Goal: Task Accomplishment & Management: Complete application form

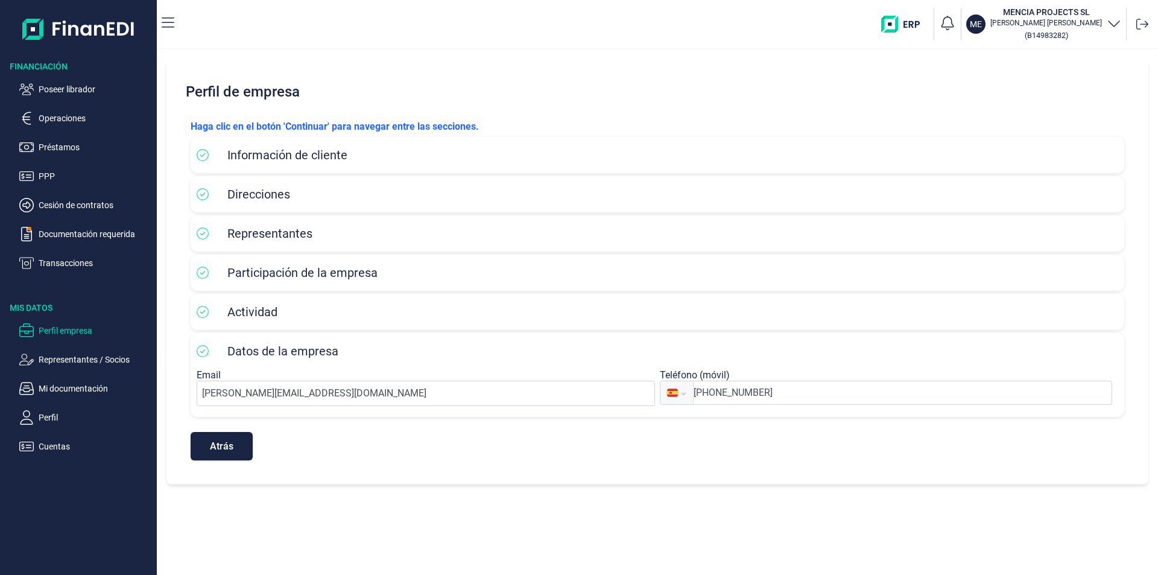
select select "ES"
click at [87, 88] on p "Poseer librador" at bounding box center [95, 89] width 113 height 14
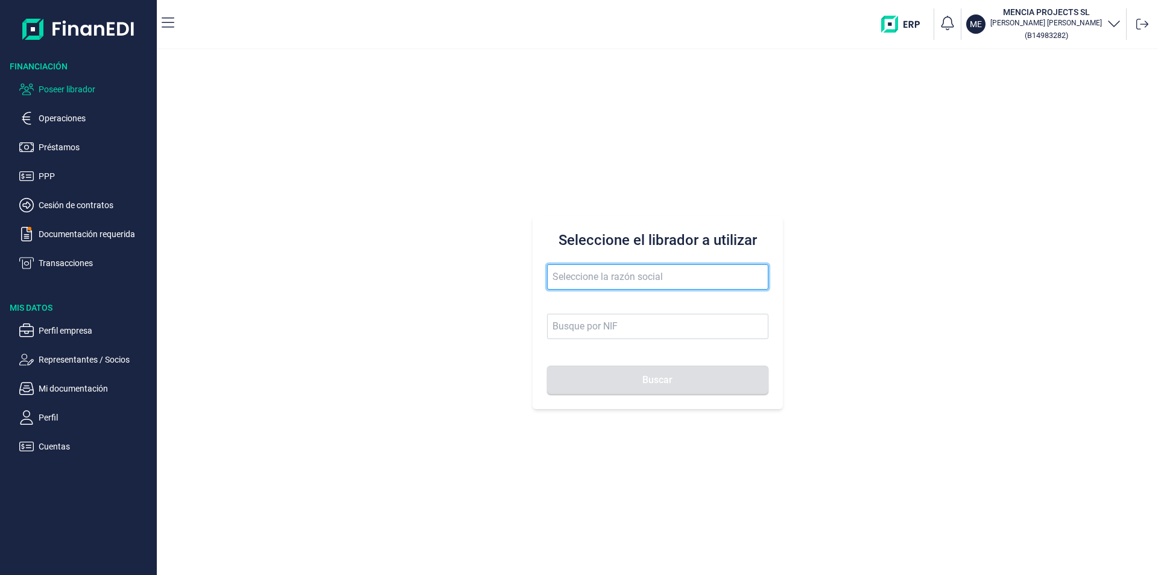
click at [567, 272] on input "text" at bounding box center [657, 276] width 221 height 25
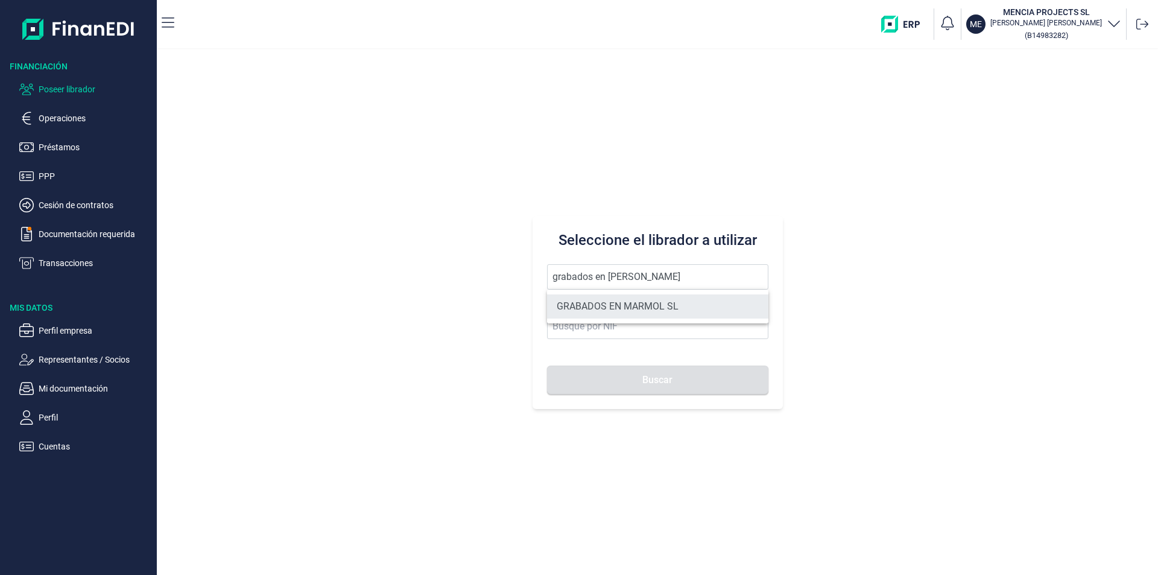
click at [664, 309] on li "GRABADOS EN MARMOL SL" at bounding box center [657, 306] width 221 height 24
type input "GRABADOS EN MARMOL SL"
type input "B04255634"
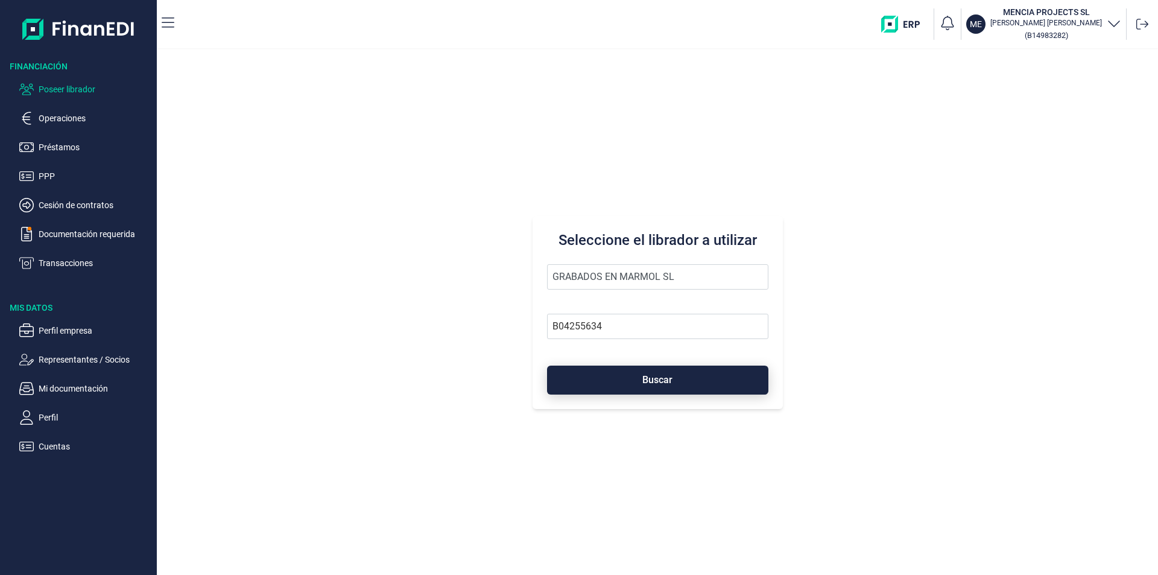
click at [640, 384] on button "Buscar" at bounding box center [657, 379] width 221 height 29
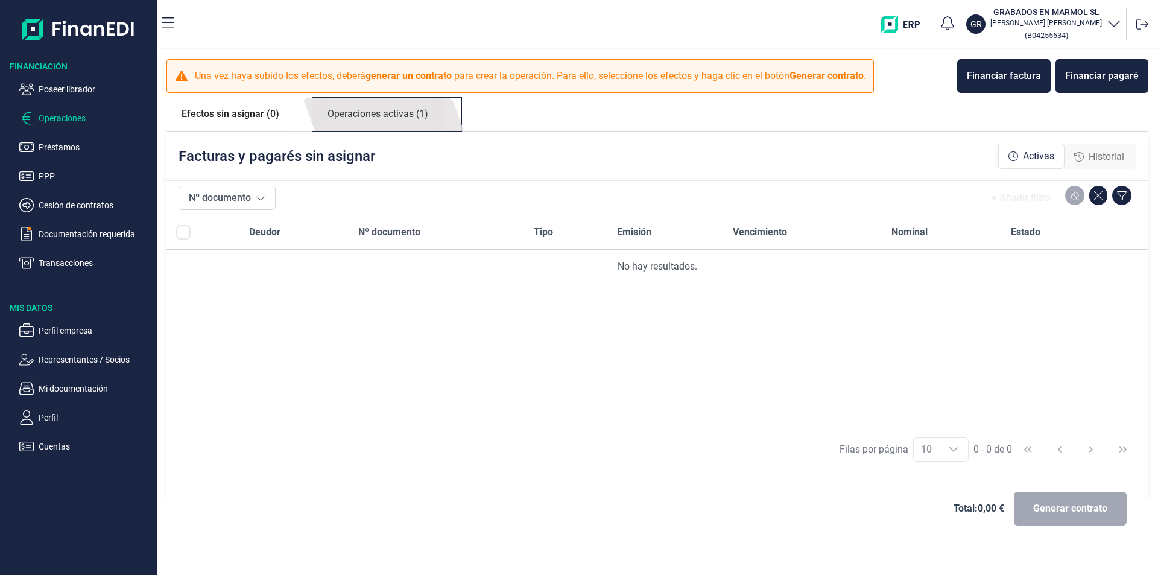
click at [405, 115] on link "Operaciones activas (1)" at bounding box center [377, 114] width 131 height 33
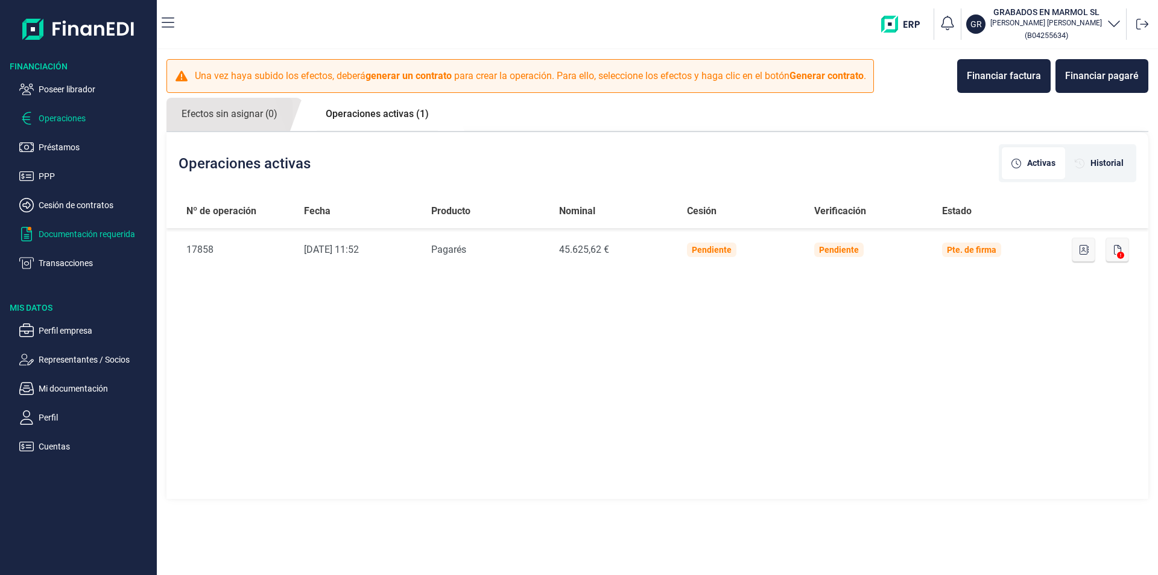
click at [100, 233] on p "Documentación requerida" at bounding box center [95, 234] width 113 height 14
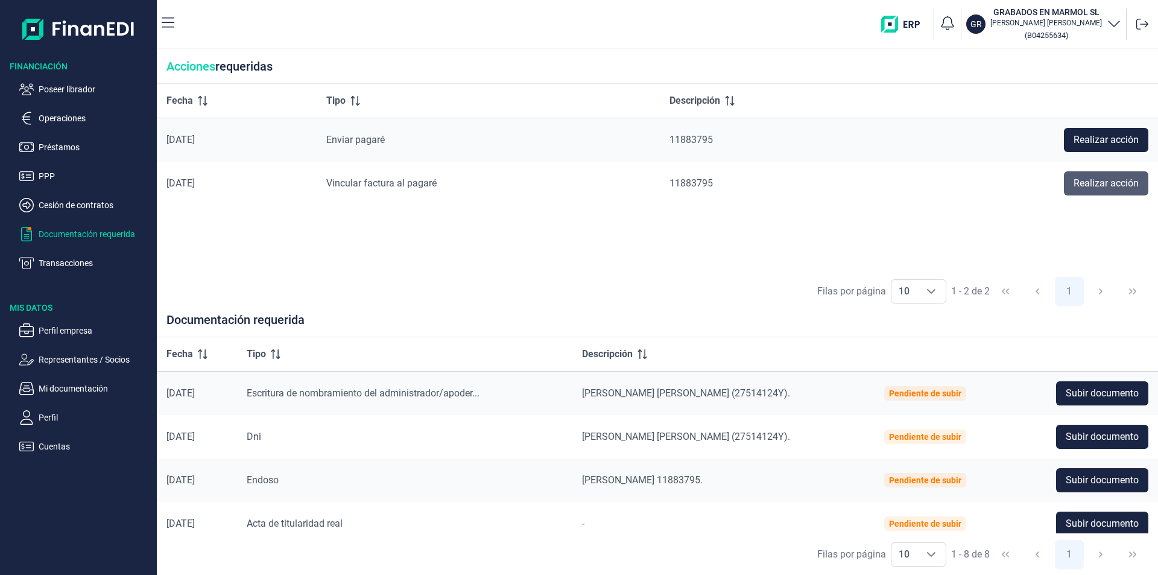
click at [1083, 180] on span "Realizar acción" at bounding box center [1106, 183] width 65 height 14
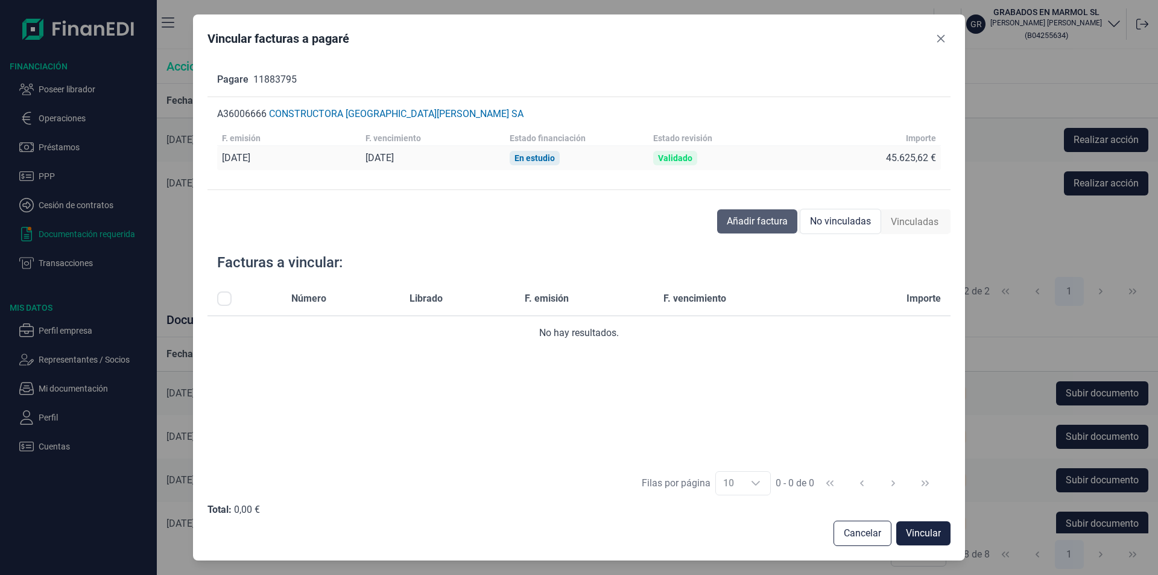
click at [755, 219] on span "Añadir factura" at bounding box center [757, 221] width 61 height 14
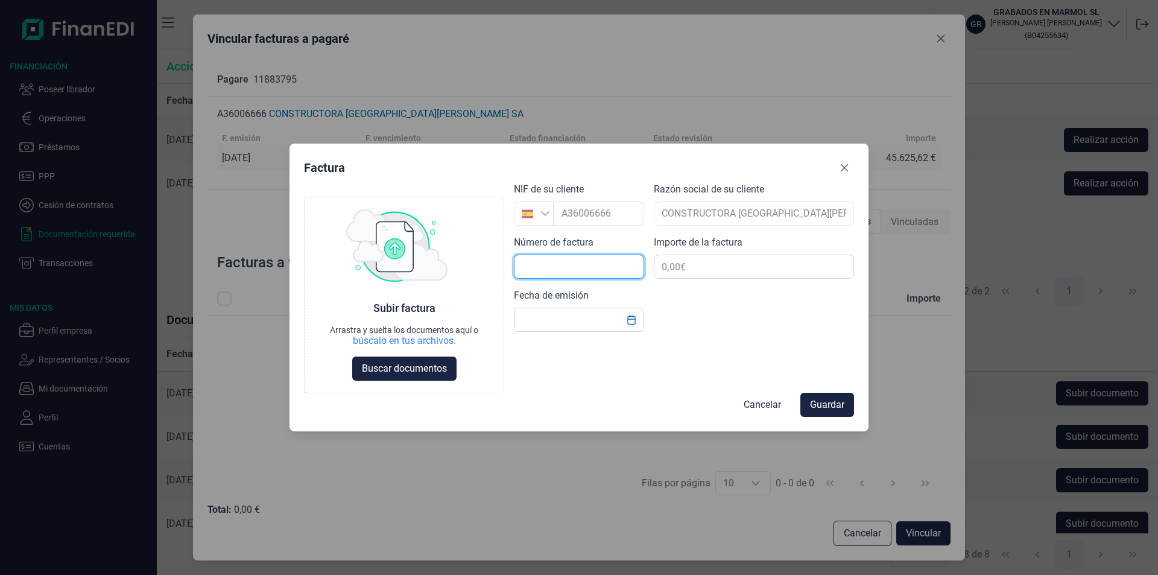
click at [547, 267] on input "text" at bounding box center [579, 267] width 130 height 24
type input "07-00009"
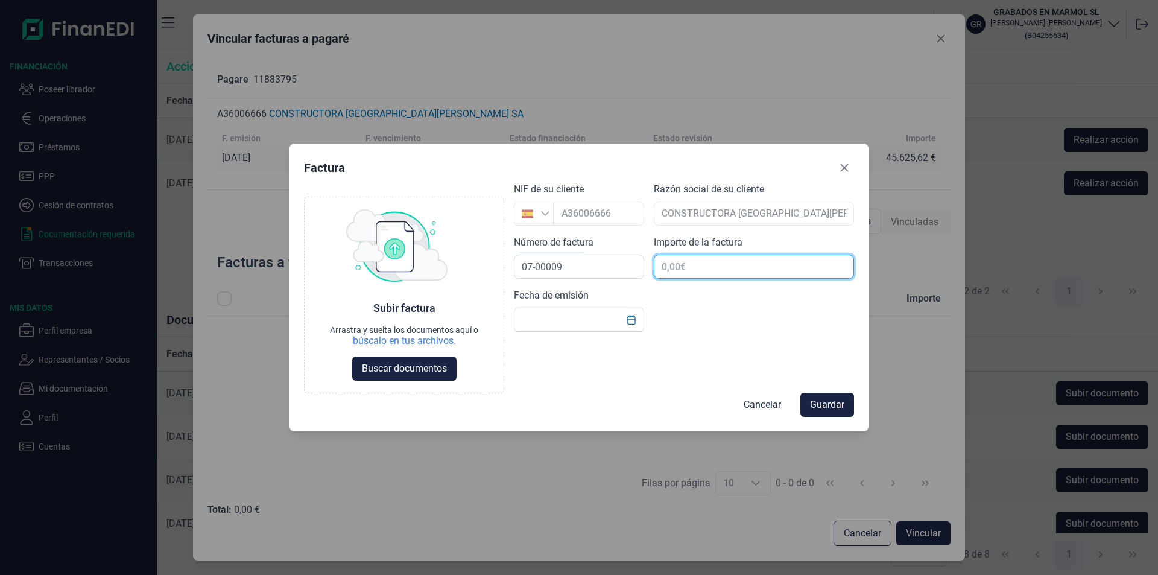
click at [691, 266] on input "text" at bounding box center [754, 267] width 200 height 24
click at [677, 267] on input "text" at bounding box center [754, 267] width 200 height 24
click at [673, 268] on input "text" at bounding box center [754, 267] width 200 height 24
click at [539, 323] on input "text" at bounding box center [579, 320] width 130 height 24
type input "[DATE]"
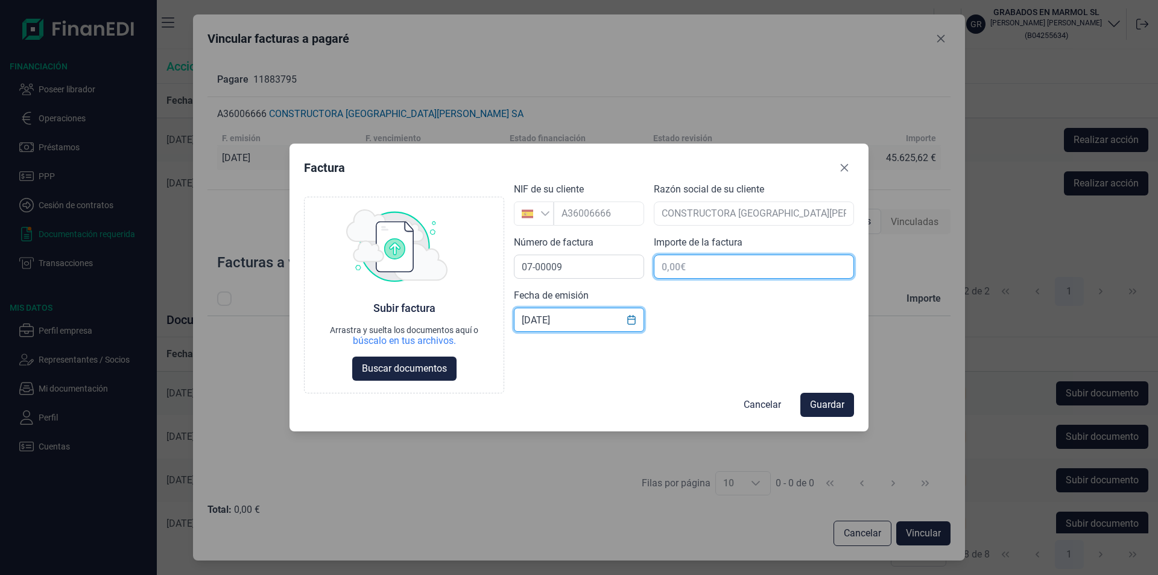
click at [683, 268] on input "text" at bounding box center [754, 267] width 200 height 24
click at [680, 269] on input "text" at bounding box center [754, 267] width 200 height 24
click at [674, 271] on input "text" at bounding box center [754, 267] width 200 height 24
type input "45.625,62 €"
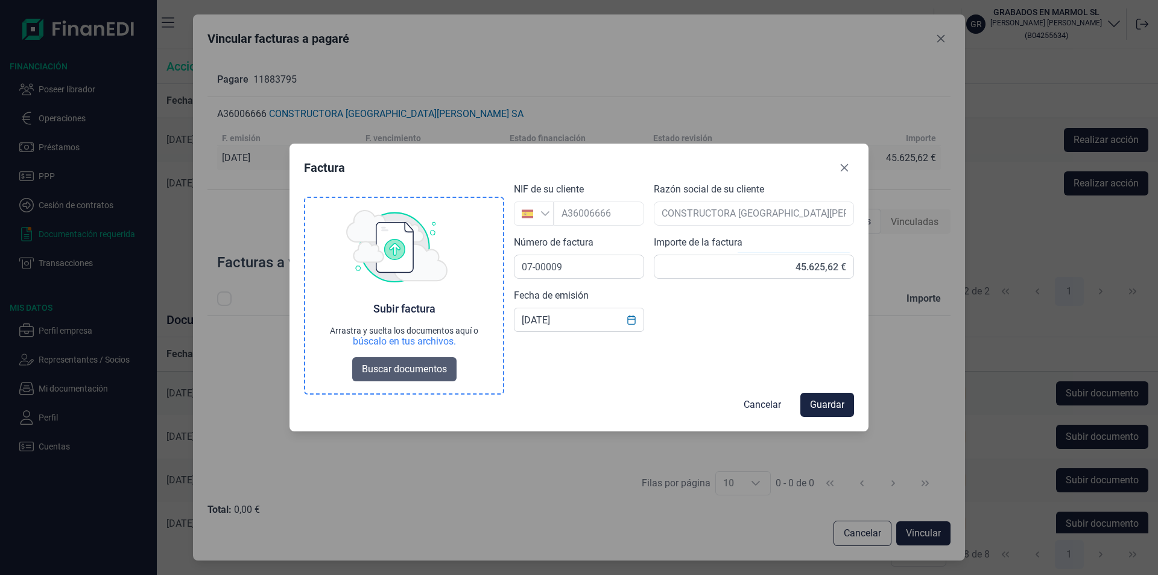
click at [428, 375] on span "Buscar documentos" at bounding box center [404, 369] width 85 height 14
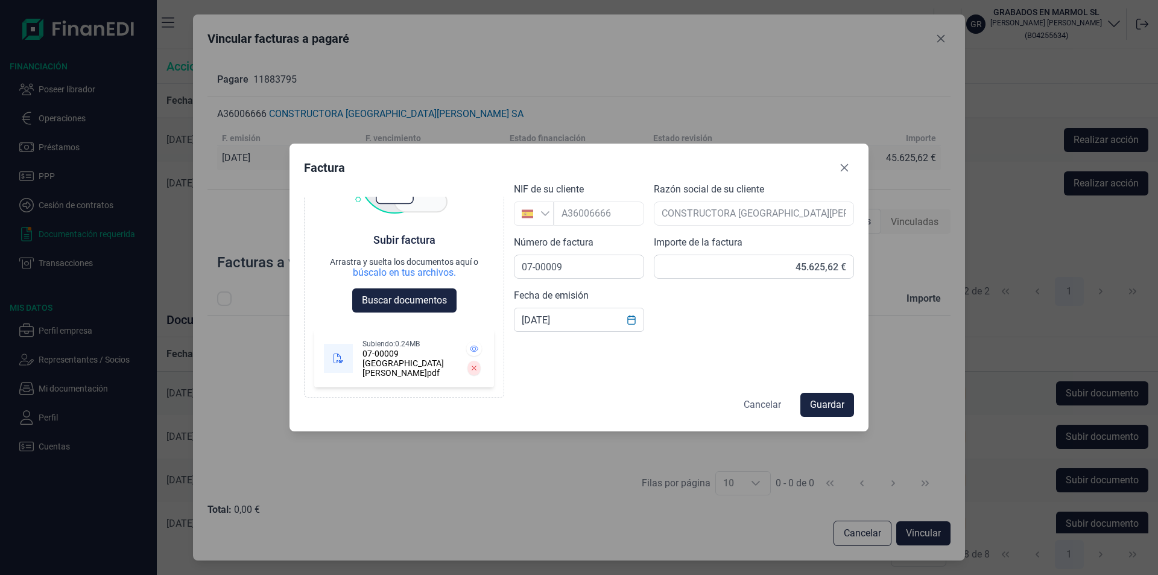
scroll to position [68, 0]
click at [828, 406] on span "Guardar" at bounding box center [827, 404] width 34 height 14
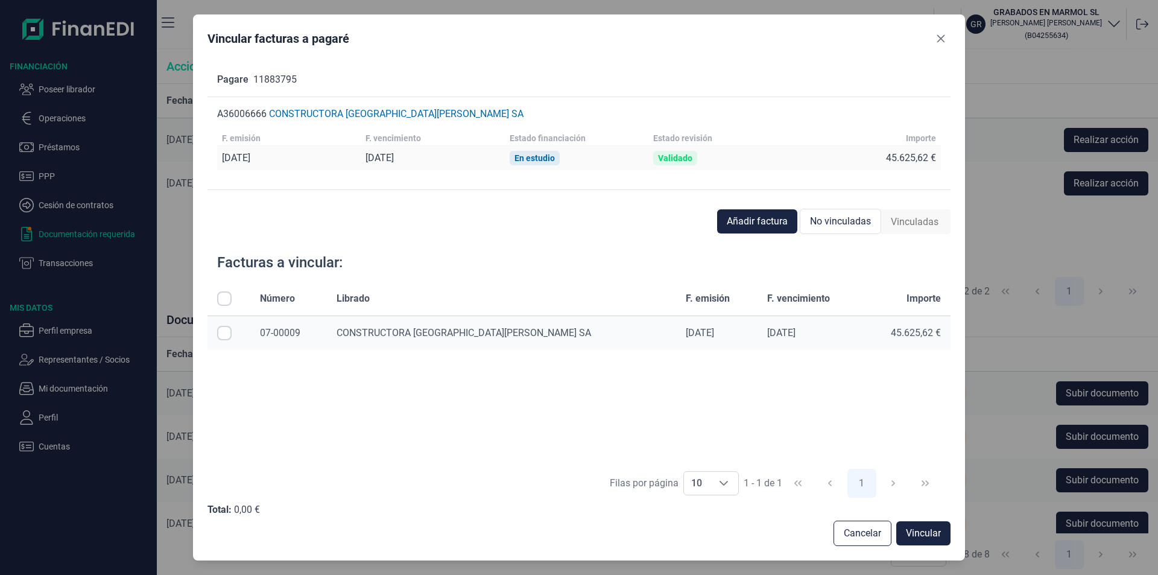
click at [224, 334] on input "Row Selected null" at bounding box center [224, 333] width 14 height 14
checkbox input "true"
click at [923, 533] on span "Vincular" at bounding box center [923, 533] width 35 height 14
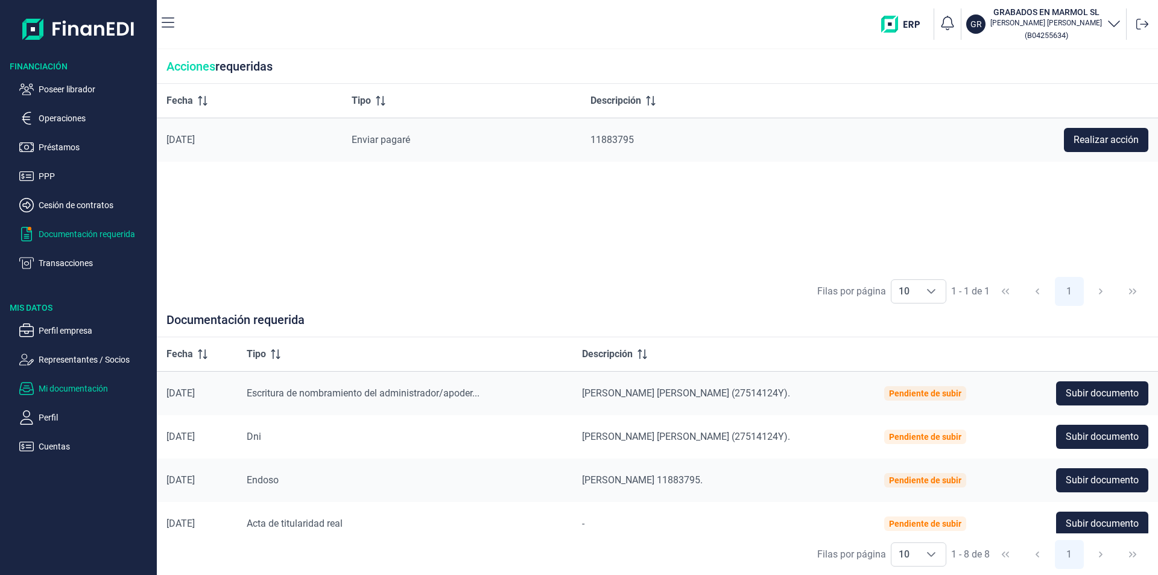
click at [50, 387] on p "Mi documentación" at bounding box center [95, 388] width 113 height 14
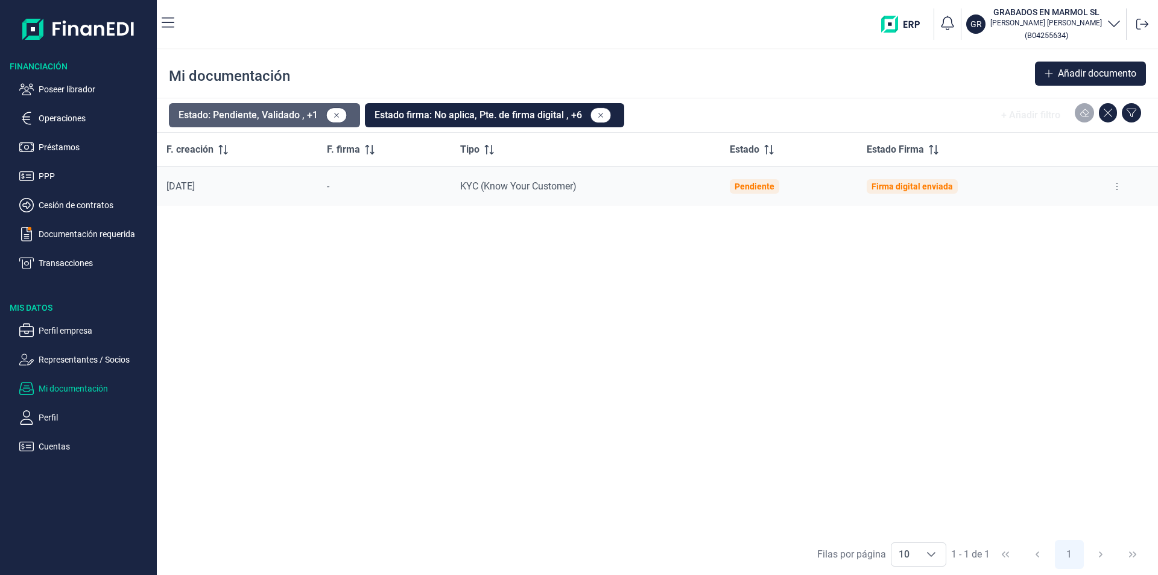
click at [292, 119] on button "Estado: Pendiente, Validado , +1" at bounding box center [264, 115] width 191 height 24
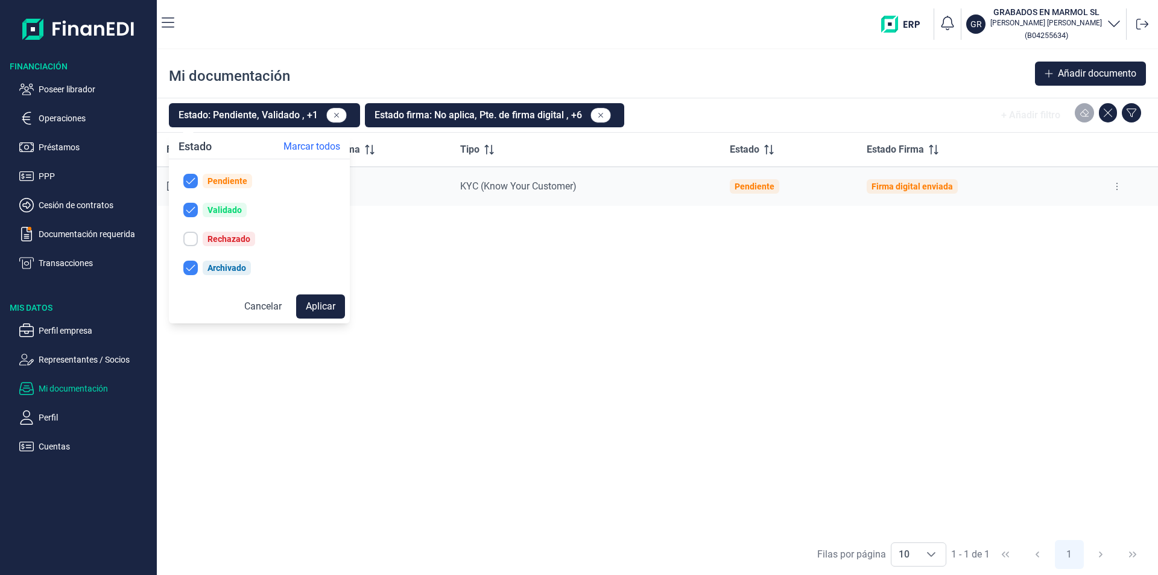
click at [223, 240] on div "Rechazado" at bounding box center [228, 239] width 43 height 10
checkbox input "true"
click at [313, 303] on button "Aplicar" at bounding box center [320, 306] width 49 height 24
